Goal: Check status

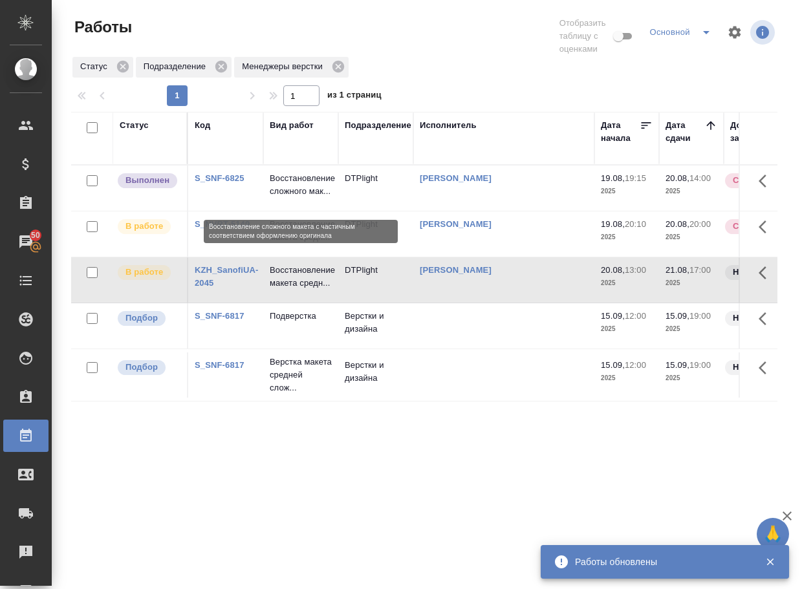
click at [291, 196] on p "Восстановление сложного мак..." at bounding box center [301, 185] width 62 height 26
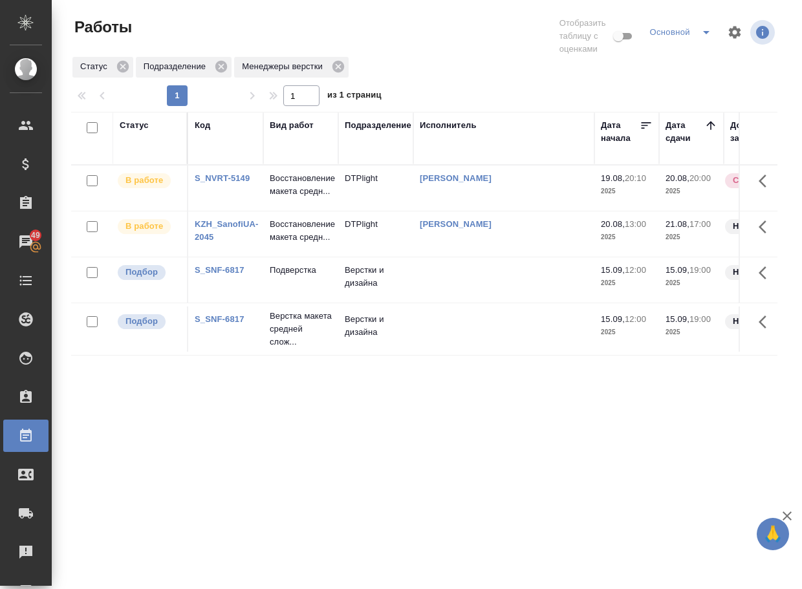
click at [307, 455] on div "Статус Код Вид работ Подразделение Исполнитель Дата начала Дата сдачи Доп. стат…" at bounding box center [424, 345] width 706 height 466
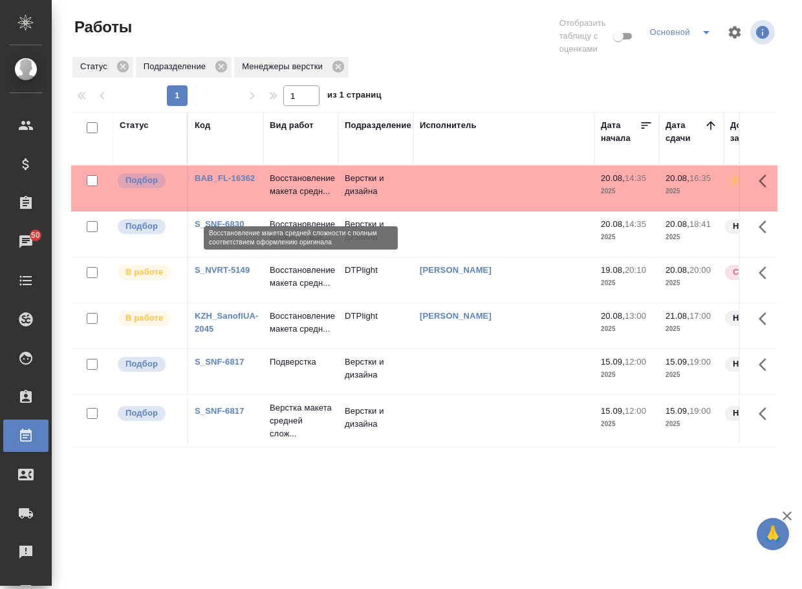
click at [303, 192] on p "Восстановление макета средн..." at bounding box center [301, 185] width 62 height 26
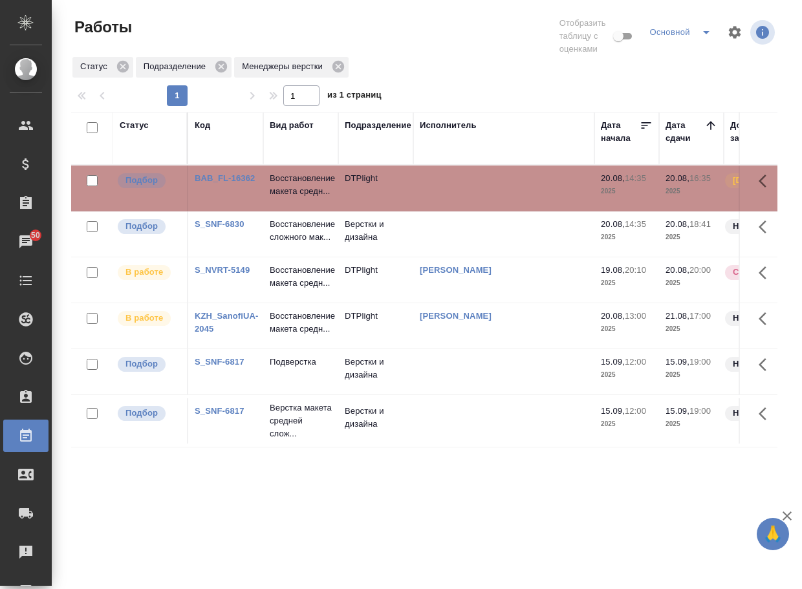
click at [294, 198] on p "Восстановление сложного мак..." at bounding box center [301, 185] width 62 height 26
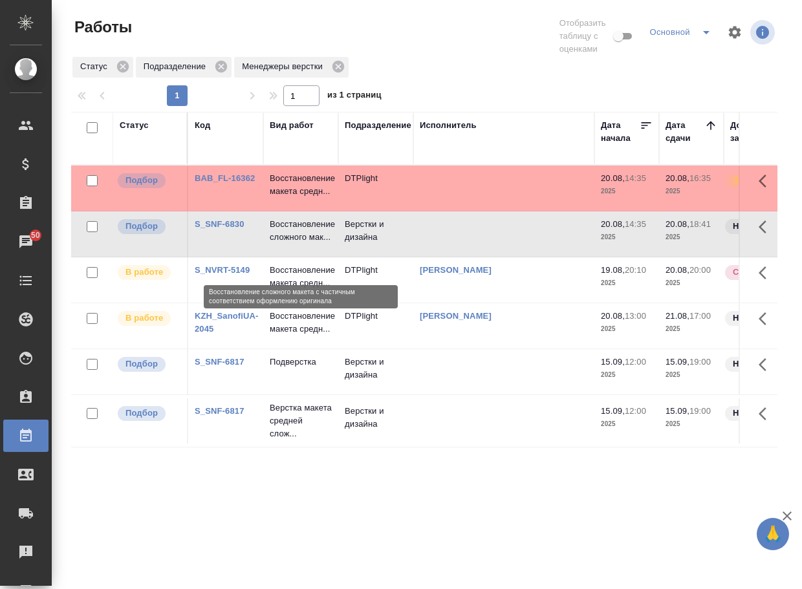
click at [295, 244] on p "Восстановление сложного мак..." at bounding box center [301, 231] width 62 height 26
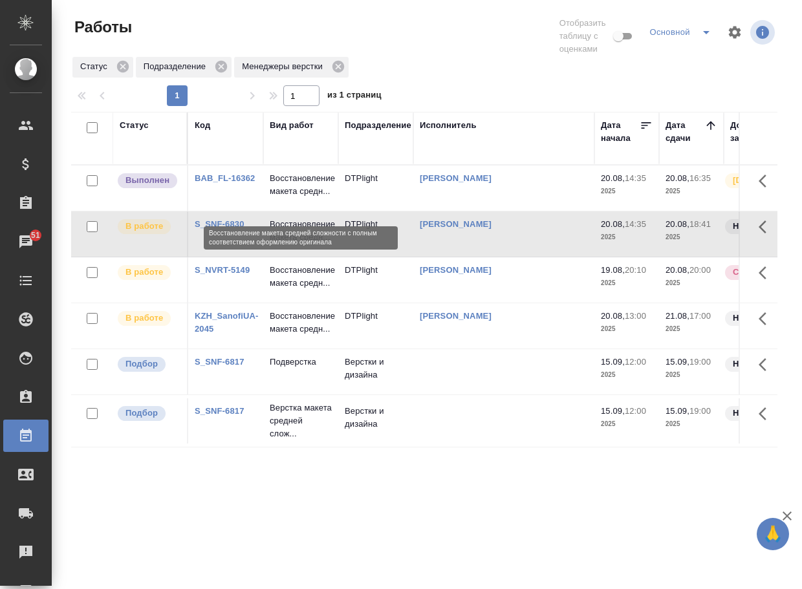
click at [289, 196] on p "Восстановление макета средн..." at bounding box center [301, 185] width 62 height 26
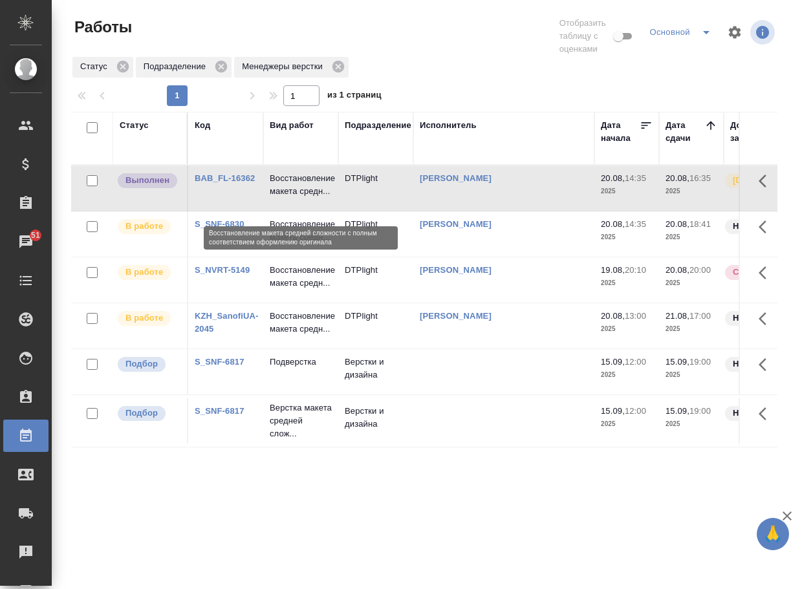
click at [291, 195] on p "Восстановление макета средн..." at bounding box center [301, 185] width 62 height 26
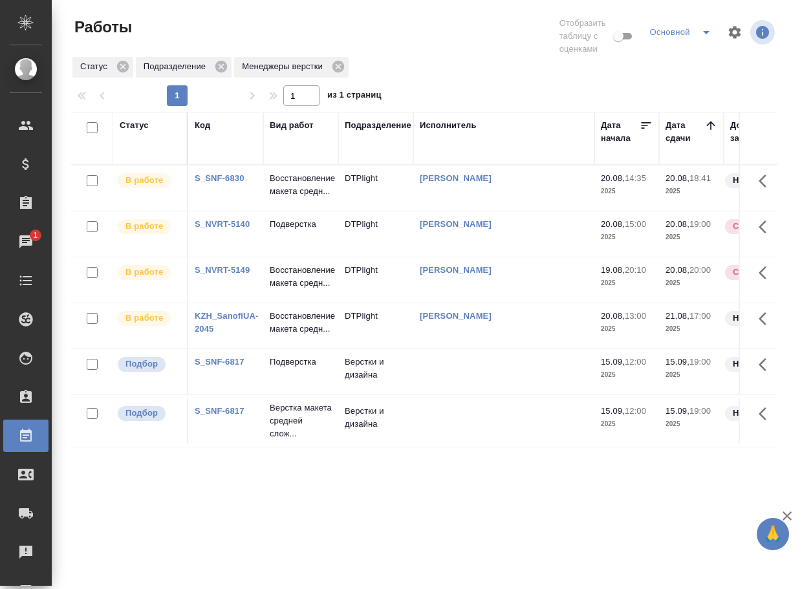
click at [495, 508] on div "Статус Код Вид работ Подразделение Исполнитель Дата начала Дата сдачи Доп. стат…" at bounding box center [424, 345] width 706 height 466
